Goal: Information Seeking & Learning: Learn about a topic

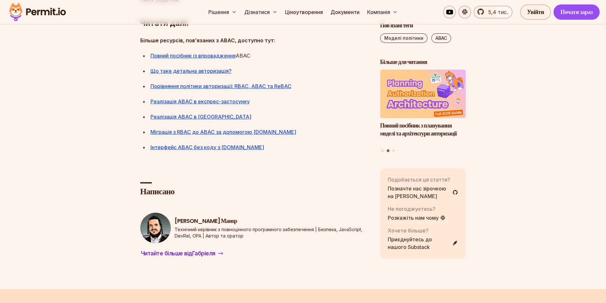
scroll to position [3147, 0]
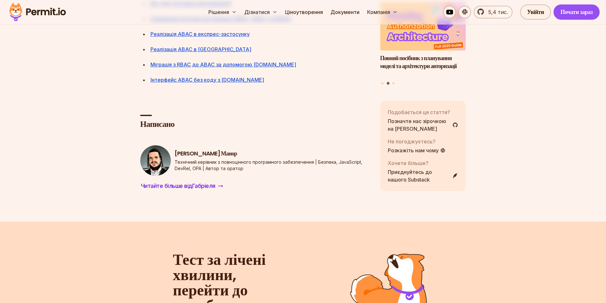
drag, startPoint x: 205, startPoint y: 199, endPoint x: 22, endPoint y: 188, distance: 183.7
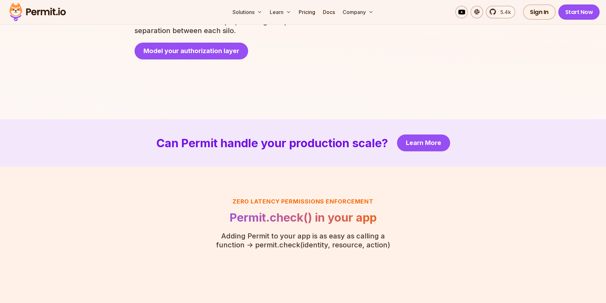
scroll to position [1257, 0]
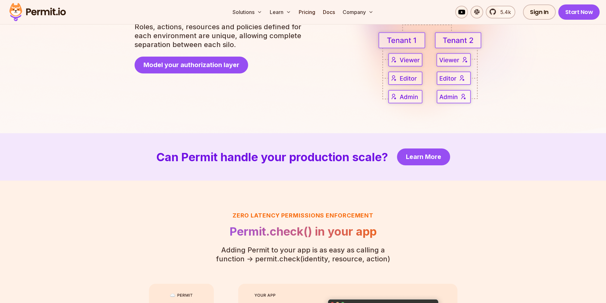
click at [40, 12] on img at bounding box center [37, 12] width 62 height 22
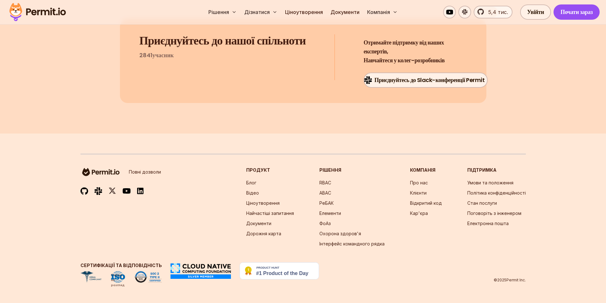
scroll to position [3490, 0]
click at [302, 12] on font "Ціноутворення" at bounding box center [304, 12] width 38 height 6
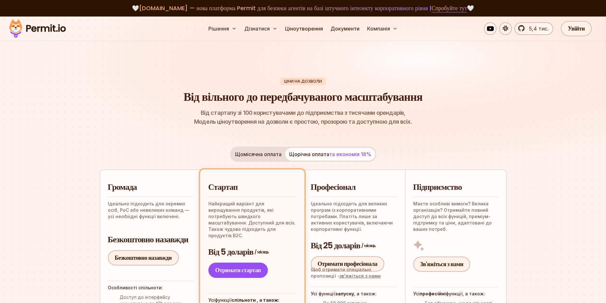
drag, startPoint x: 302, startPoint y: 12, endPoint x: 90, endPoint y: 146, distance: 250.5
click at [90, 146] on img at bounding box center [303, 97] width 606 height 161
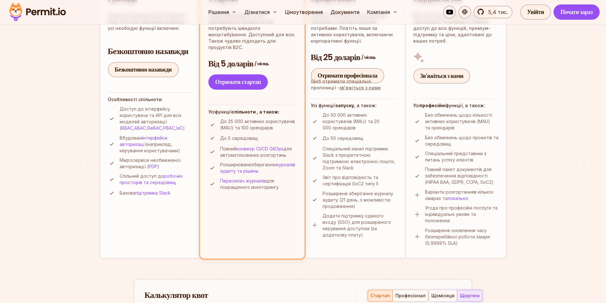
scroll to position [191, 0]
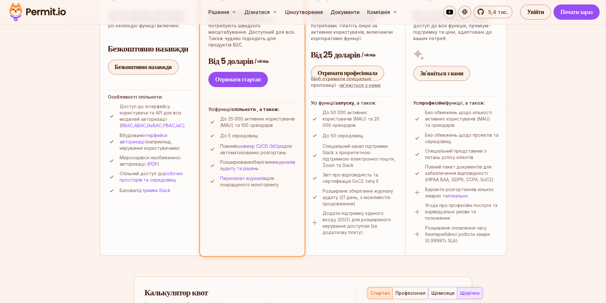
click at [264, 217] on li "Стартап Найкращий варіант для вирощування продуктів, які потребують швидкого ма…" at bounding box center [252, 117] width 104 height 277
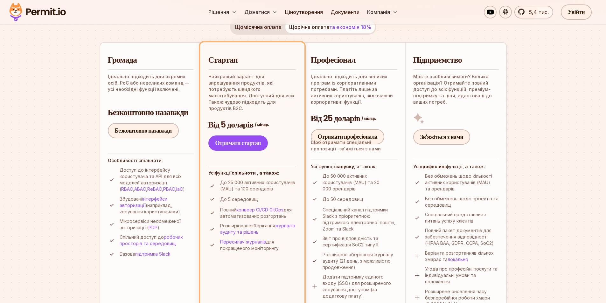
click at [26, 10] on img at bounding box center [37, 12] width 62 height 22
